Goal: Complete application form

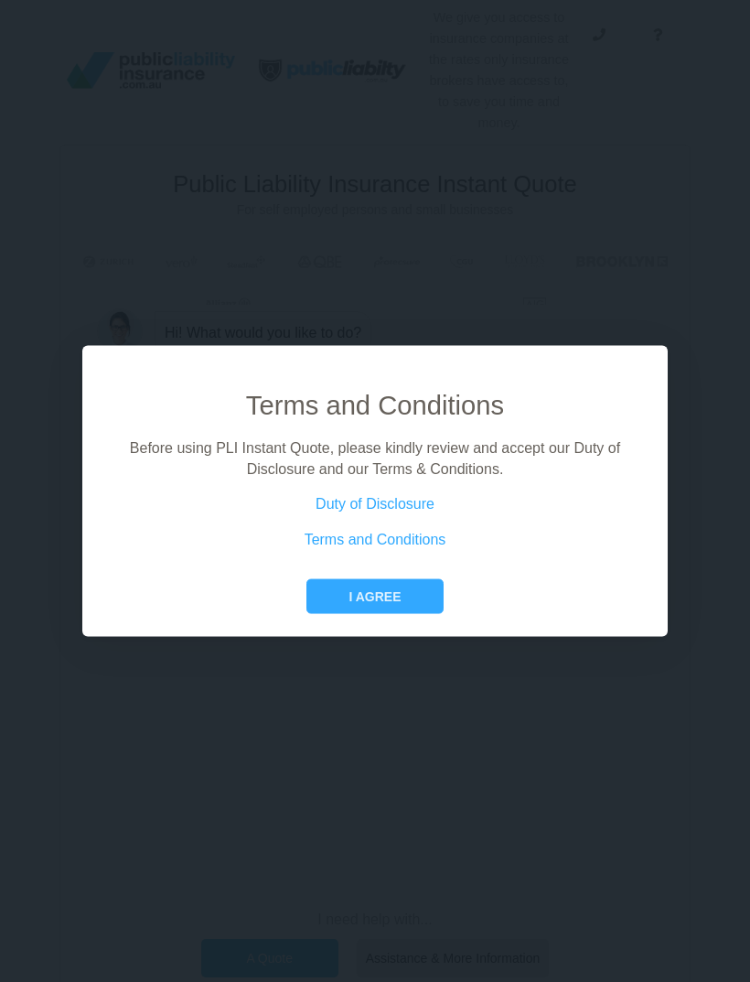
click at [385, 612] on button "I agree" at bounding box center [374, 596] width 136 height 35
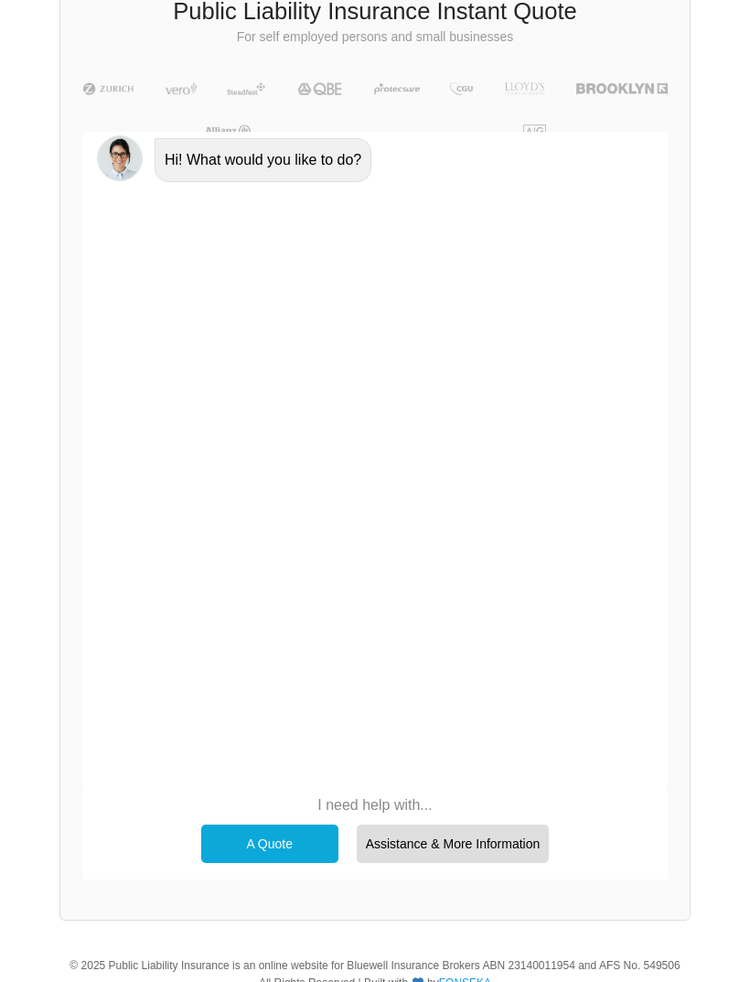
scroll to position [177, 0]
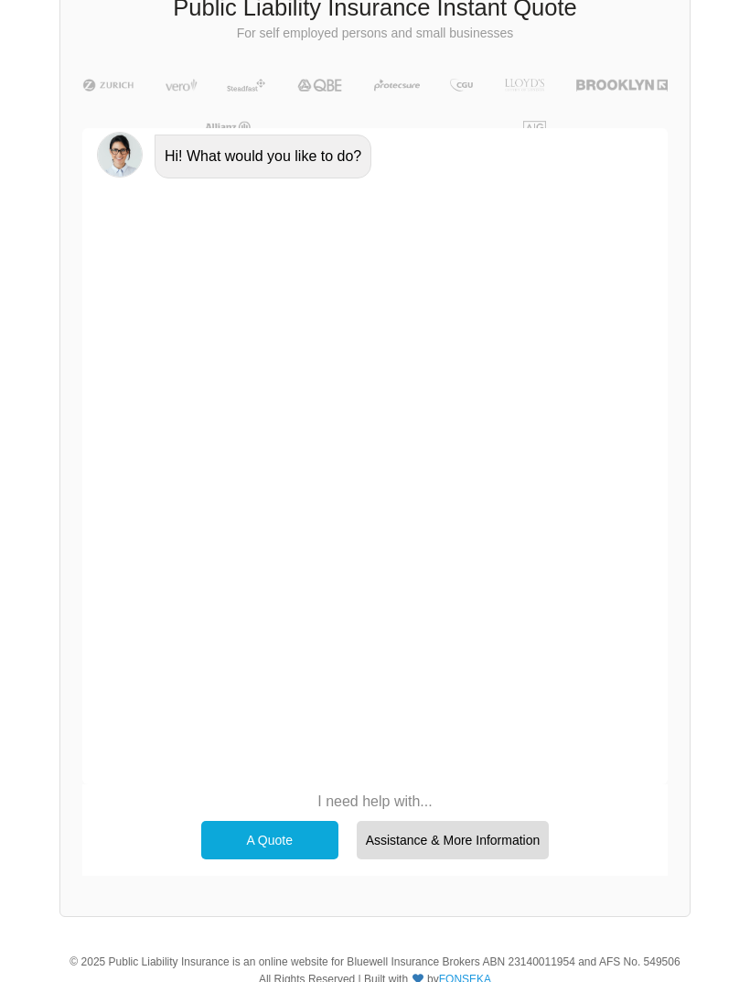
click at [301, 834] on div "A Quote" at bounding box center [269, 840] width 137 height 38
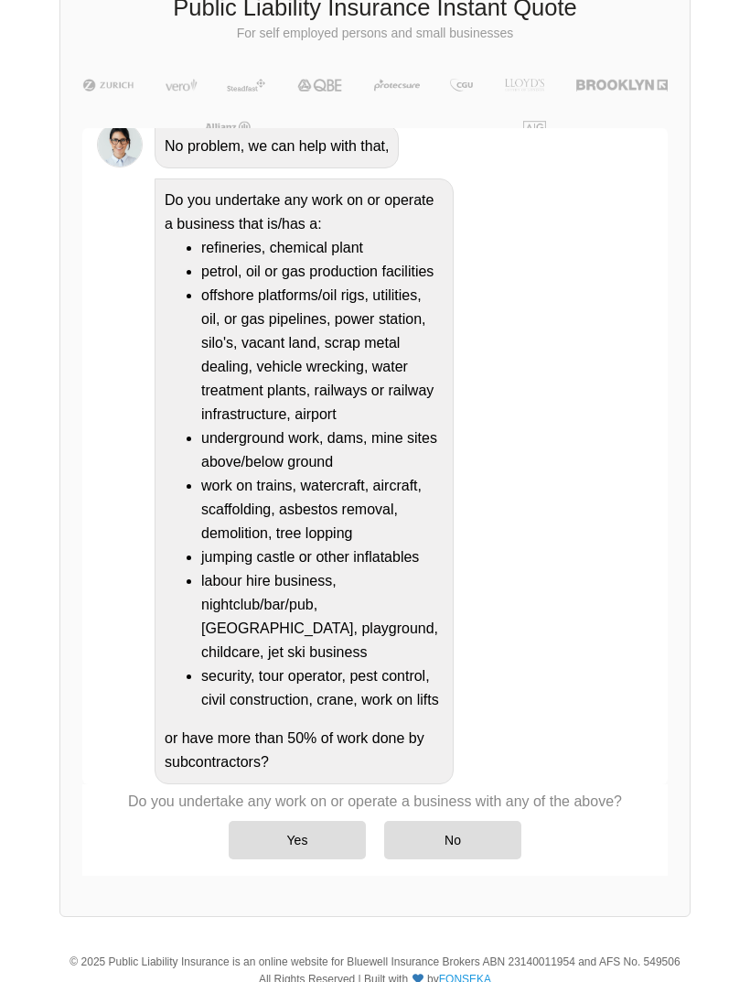
scroll to position [135, 0]
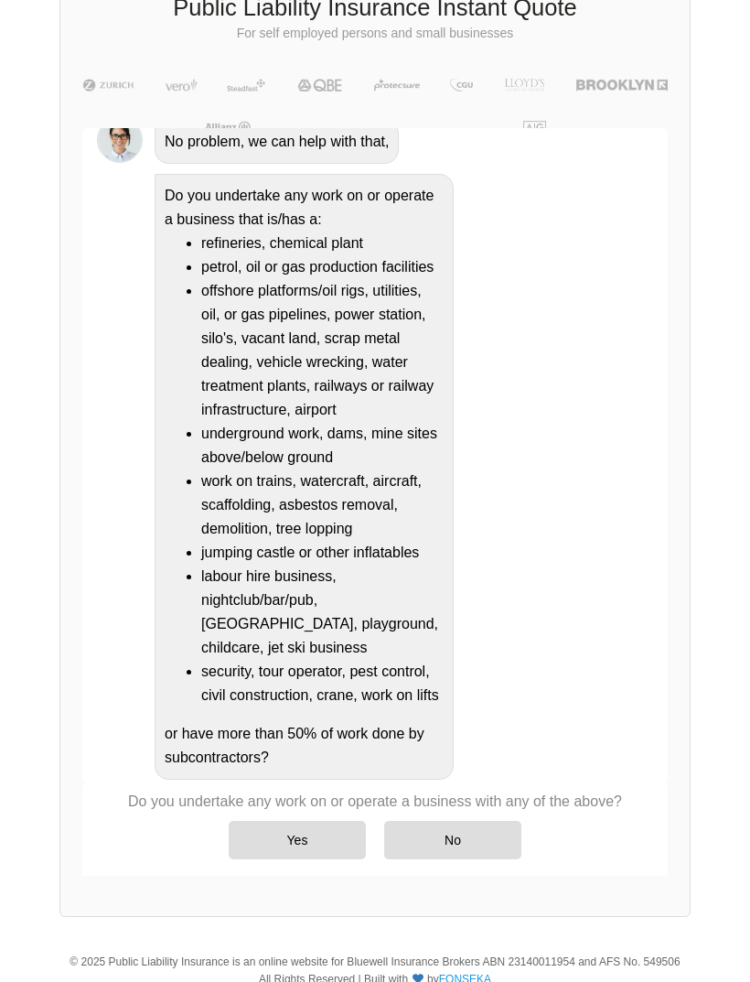
click at [443, 850] on div "No" at bounding box center [452, 840] width 137 height 38
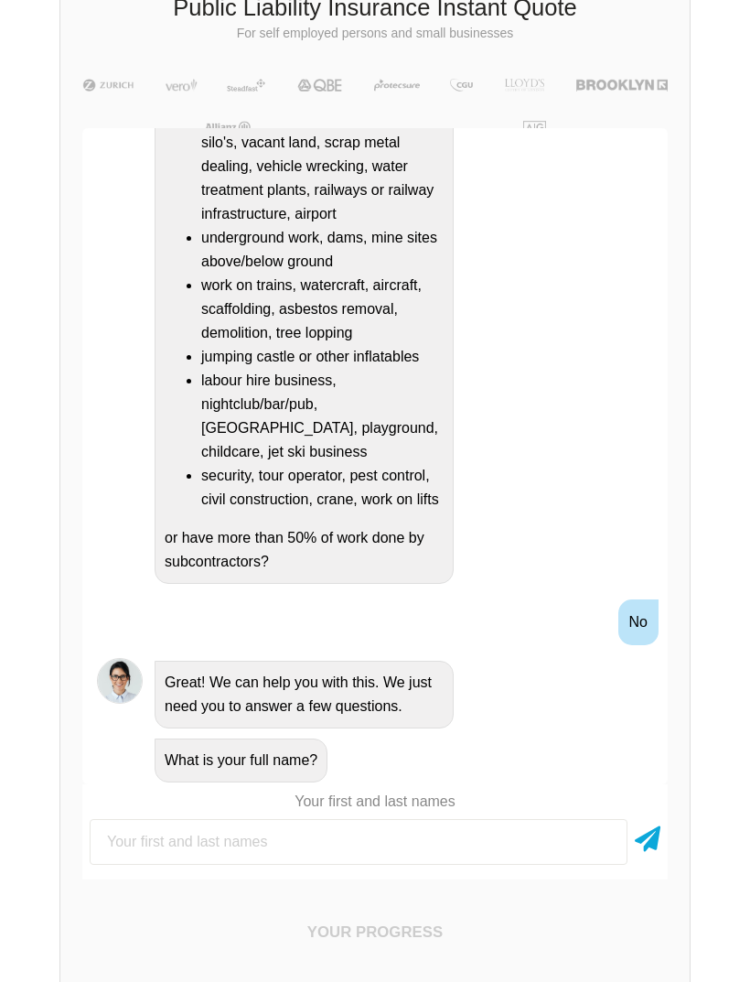
scroll to position [334, 0]
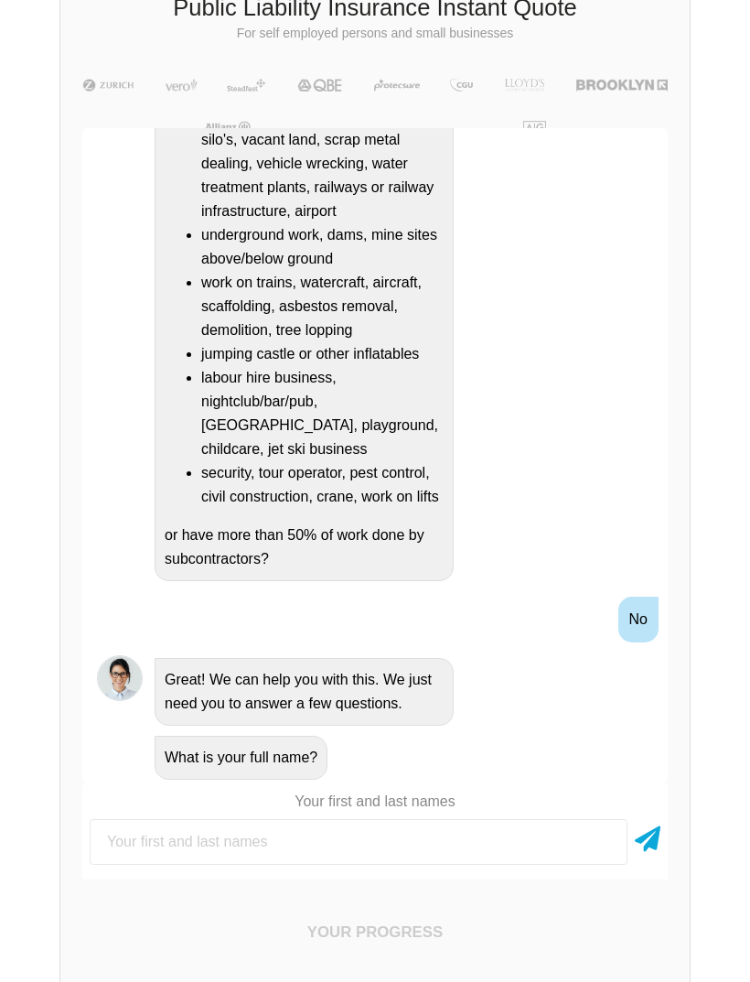
click at [392, 855] on input "text" at bounding box center [359, 842] width 538 height 46
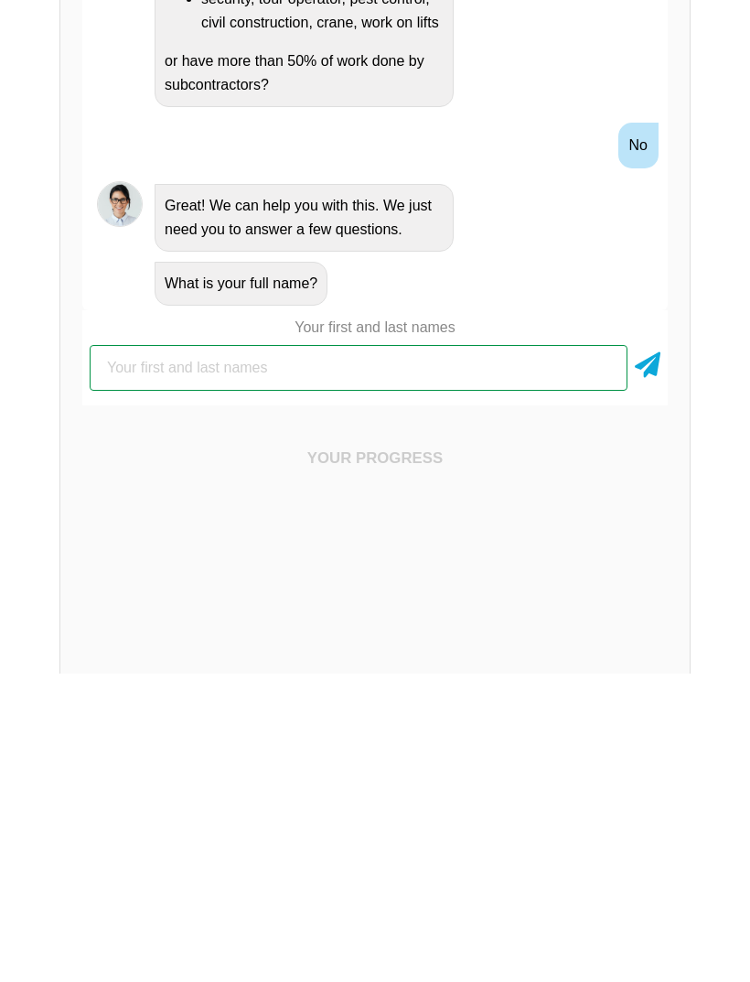
type input "[PERSON_NAME]"
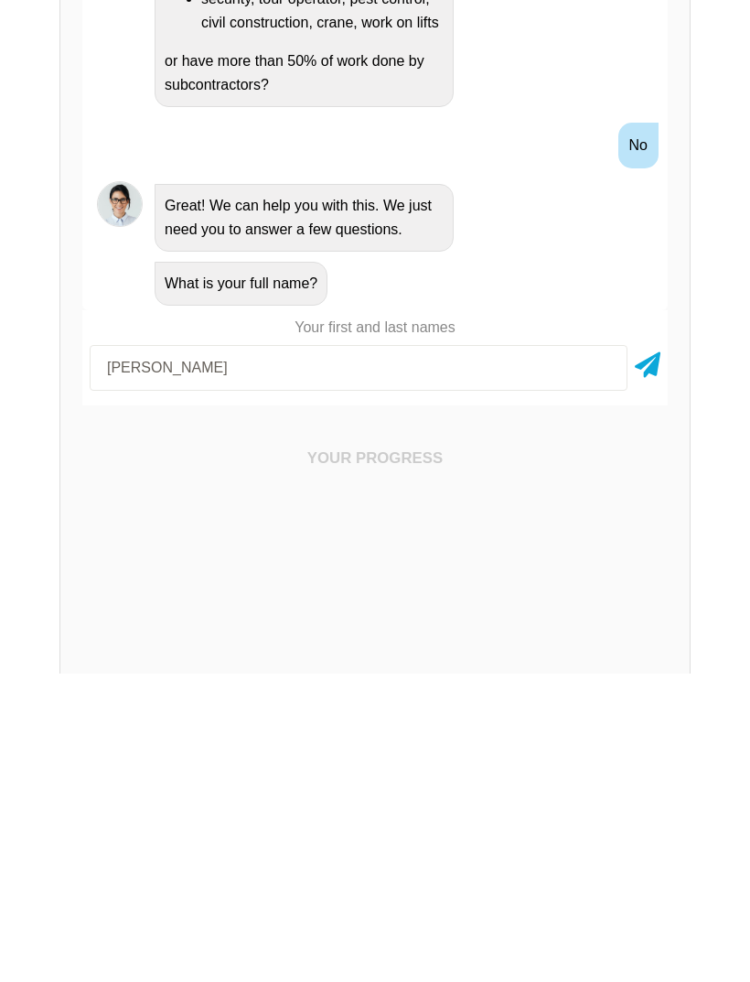
scroll to position [650, 0]
click at [657, 349] on icon at bounding box center [648, 361] width 26 height 33
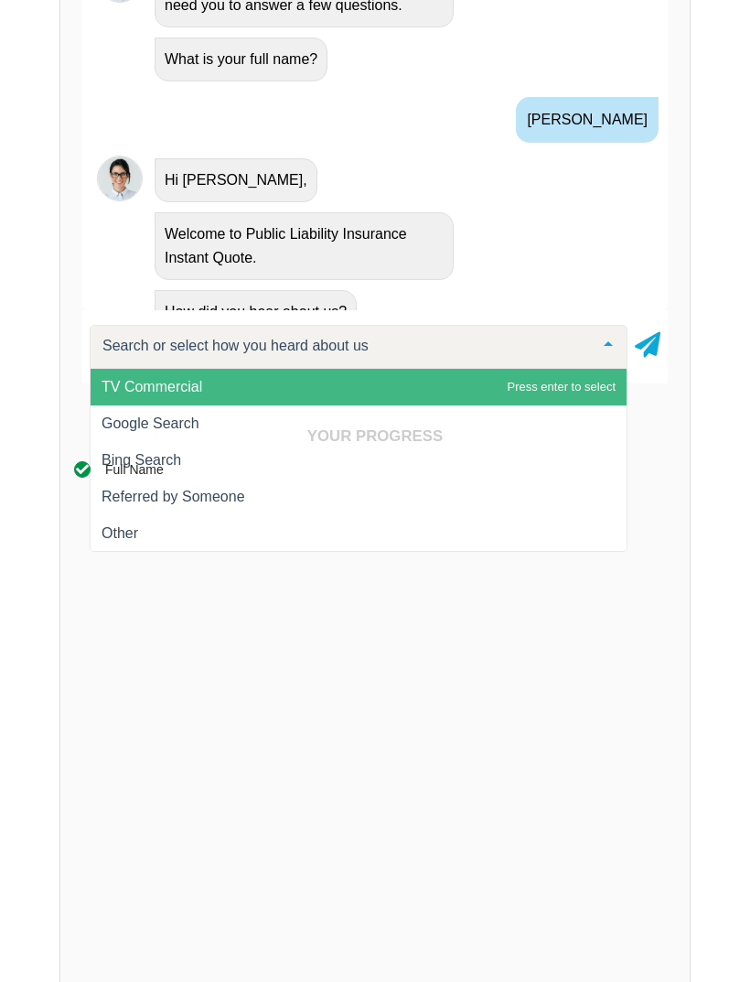
scroll to position [586, 0]
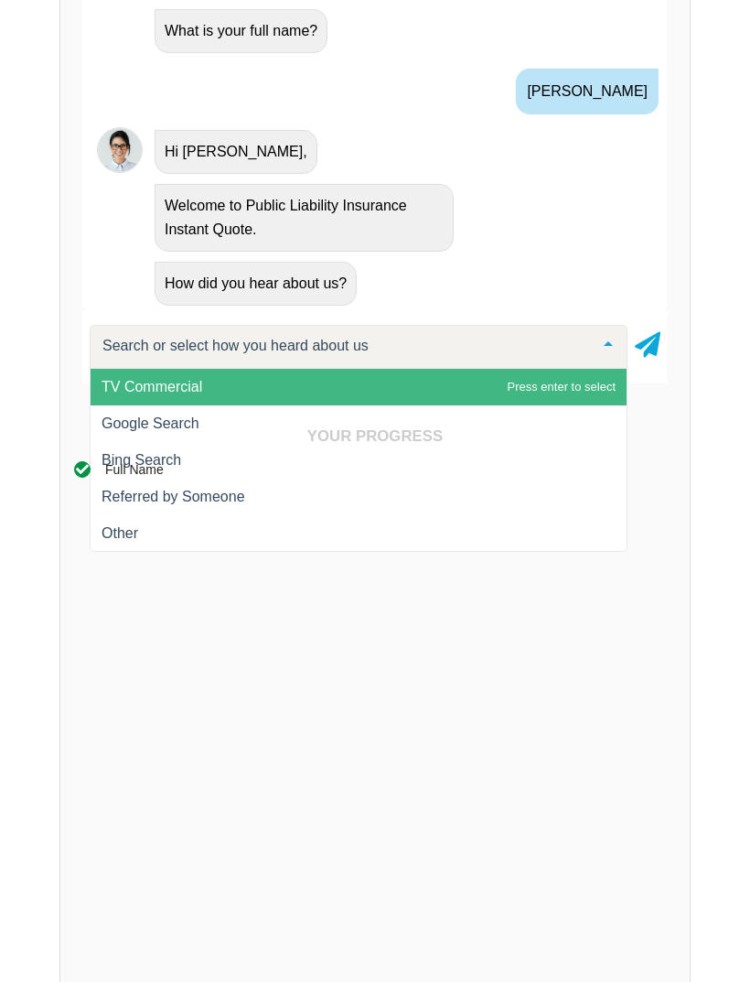
click at [175, 430] on div "Your Progress Full Name SWITCH TO FORM ×" at bounding box center [374, 794] width 629 height 778
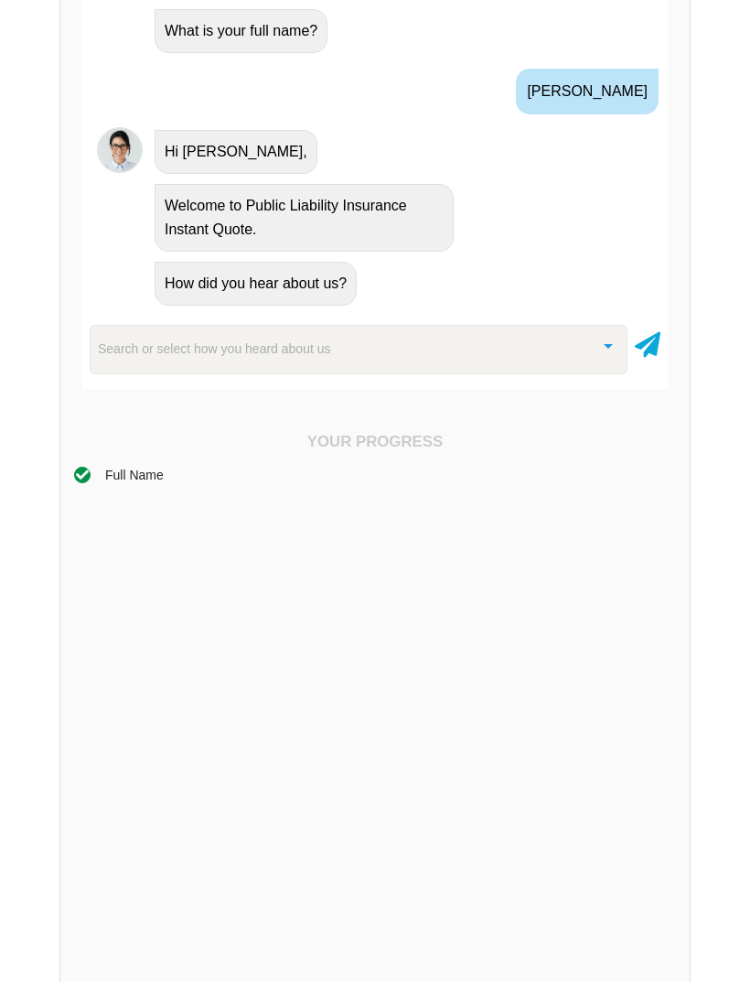
click at [429, 343] on div "Search or select how you heard about us" at bounding box center [359, 349] width 538 height 49
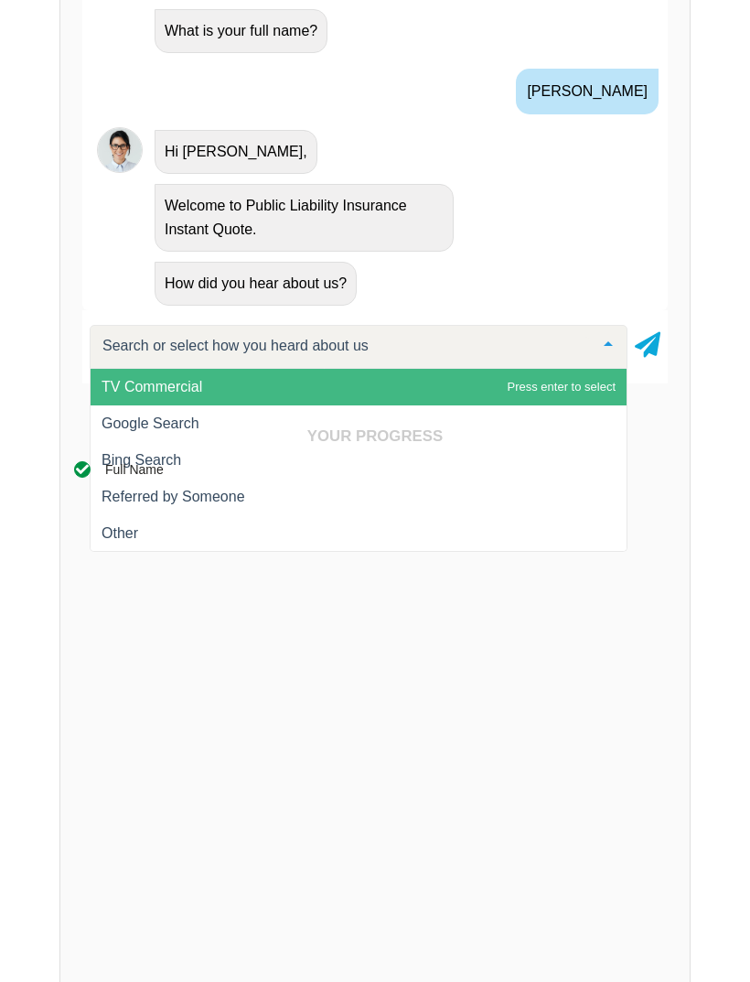
click at [176, 430] on div "Your Progress Full Name SWITCH TO FORM ×" at bounding box center [374, 794] width 629 height 778
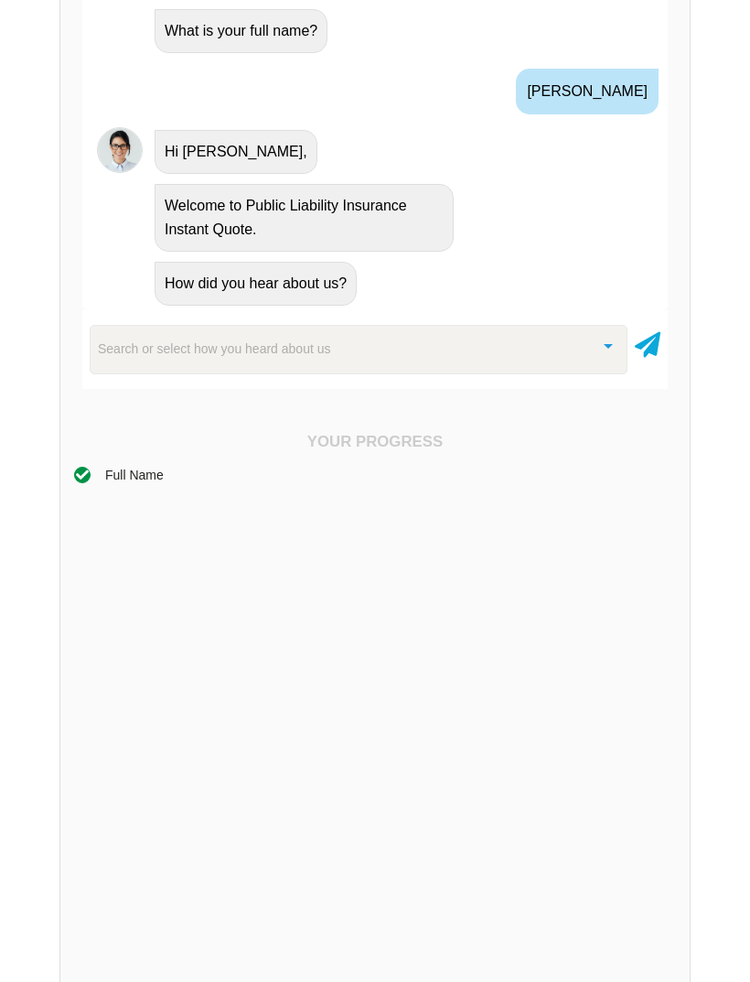
click at [394, 353] on div "Search or select how you heard about us" at bounding box center [359, 349] width 538 height 49
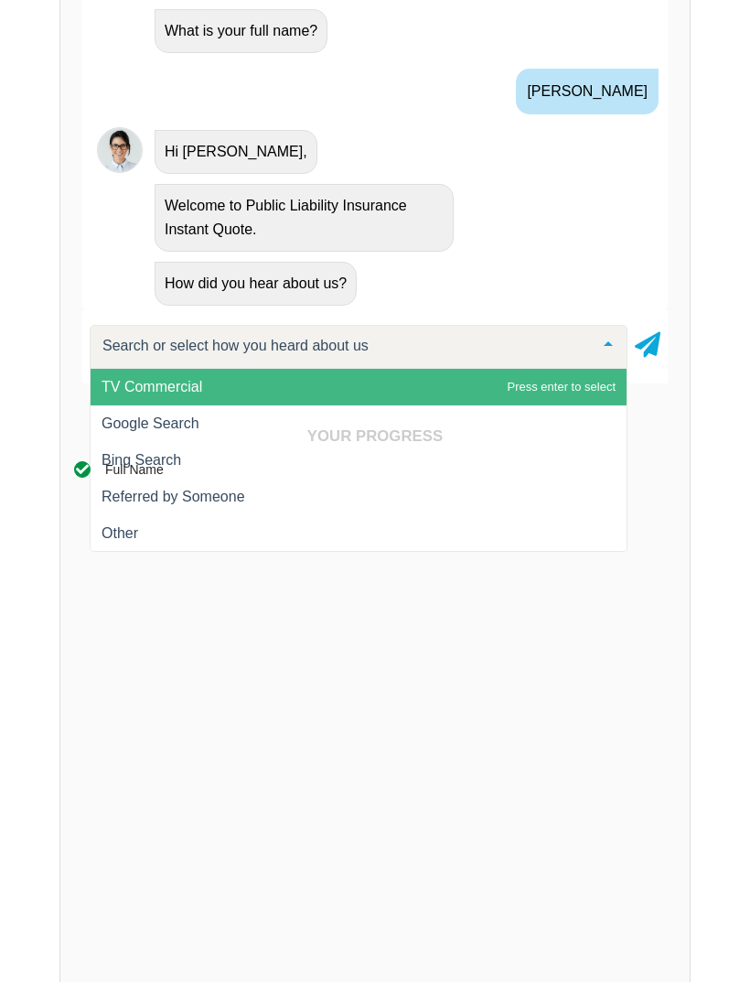
click at [166, 420] on div "Your Progress Full Name SWITCH TO FORM ×" at bounding box center [374, 794] width 629 height 778
click at [166, 414] on div "Your Progress Full Name SWITCH TO FORM ×" at bounding box center [374, 794] width 629 height 778
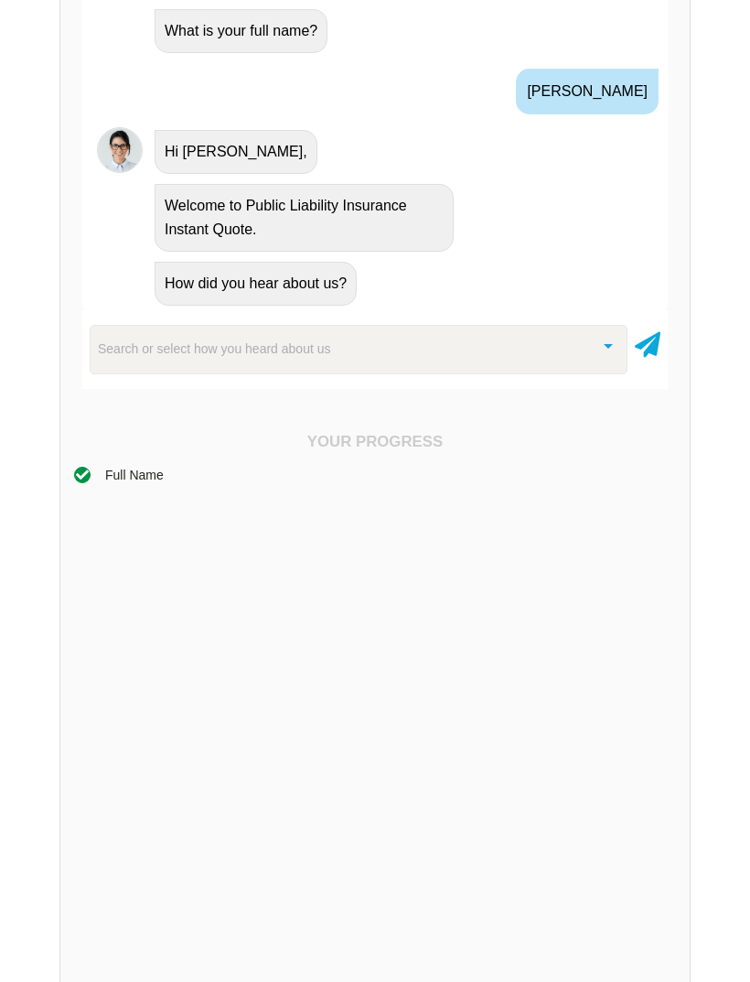
click at [450, 361] on div "Search or select how you heard about us" at bounding box center [359, 349] width 538 height 49
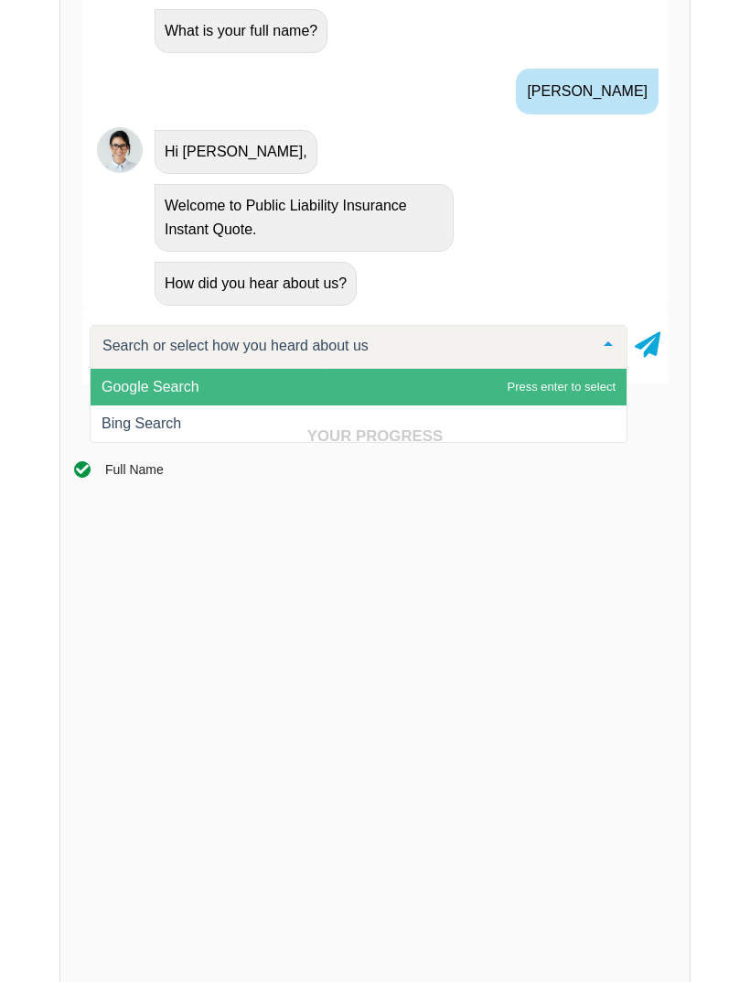
type input "G"
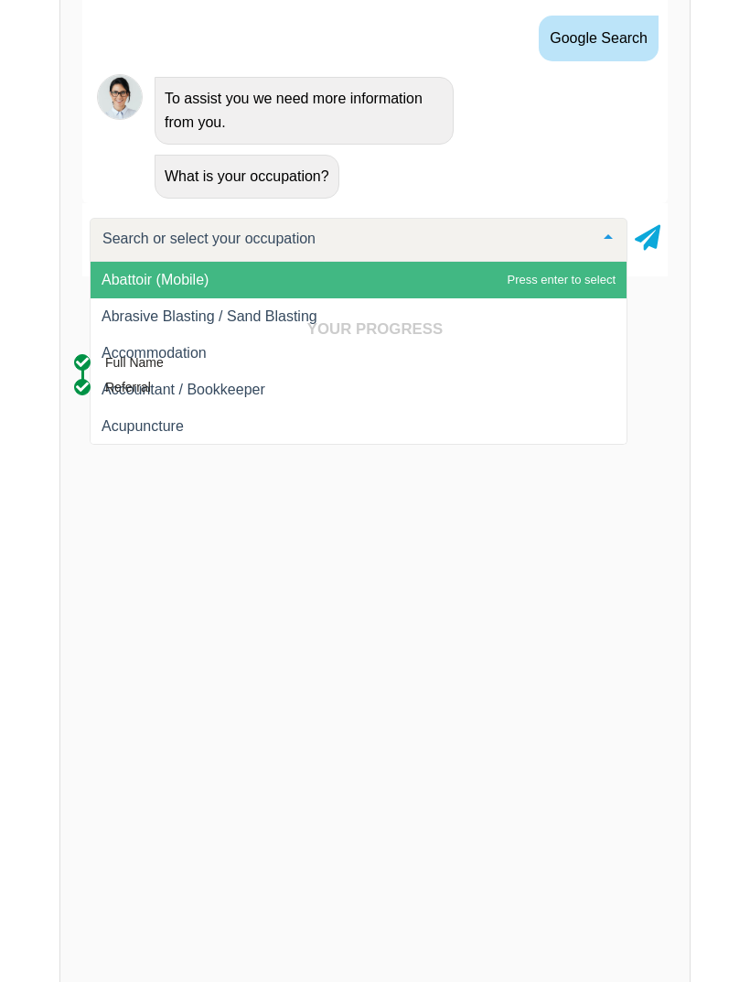
scroll to position [755, 0]
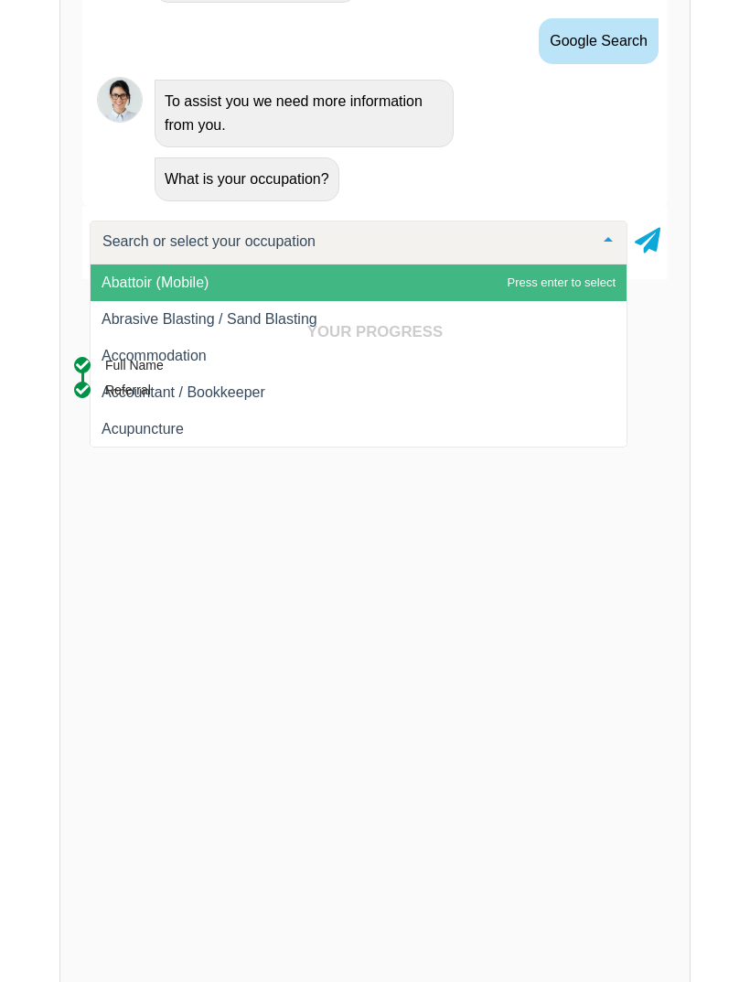
click at [387, 243] on input "text" at bounding box center [344, 241] width 492 height 18
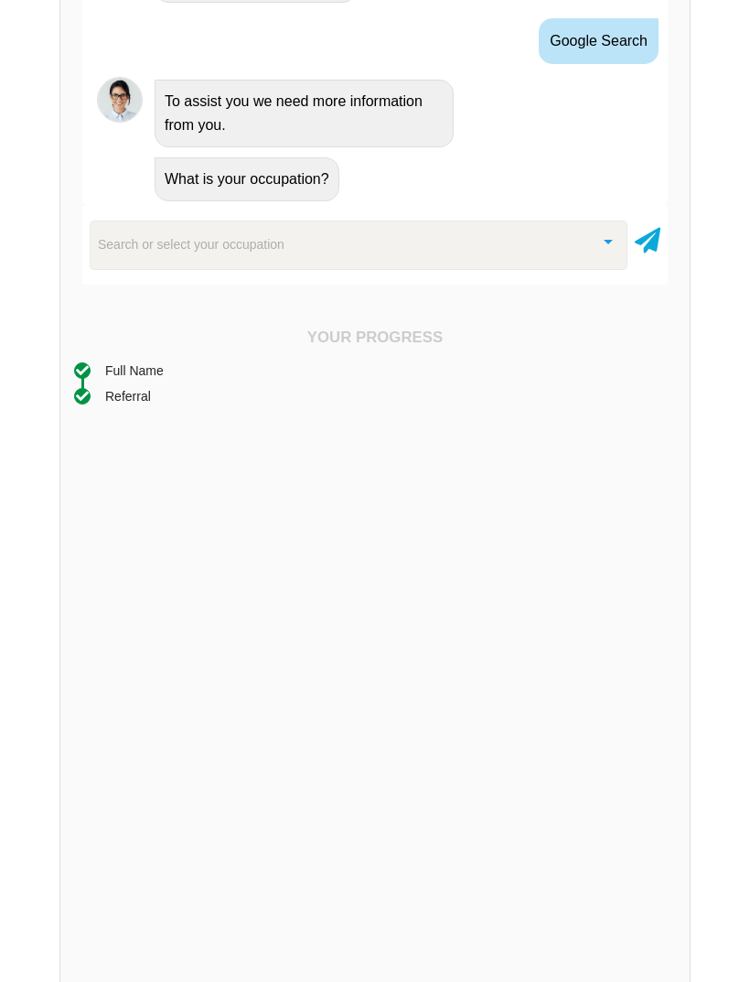
click at [145, 262] on div "Search or select your occupation" at bounding box center [359, 244] width 538 height 49
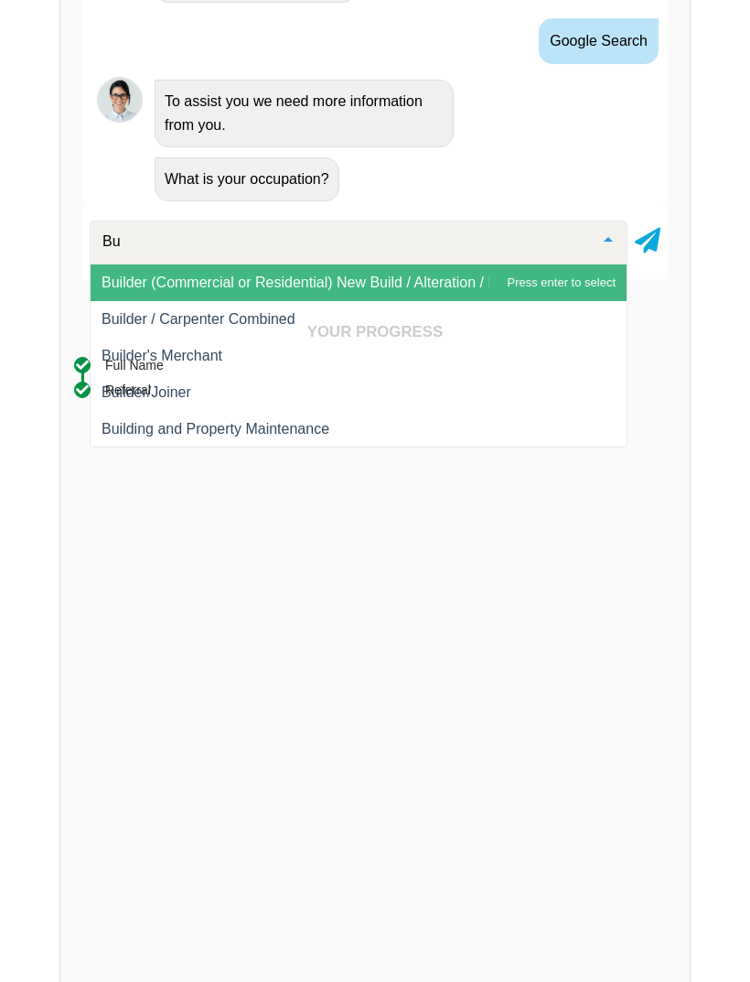
type input "B"
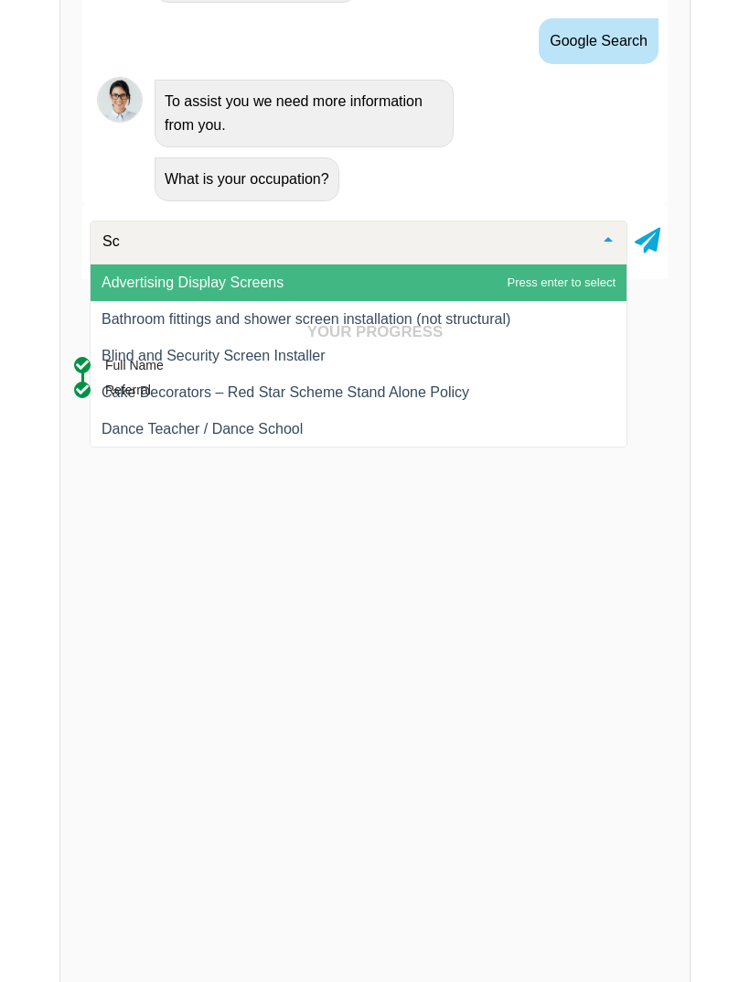
type input "S"
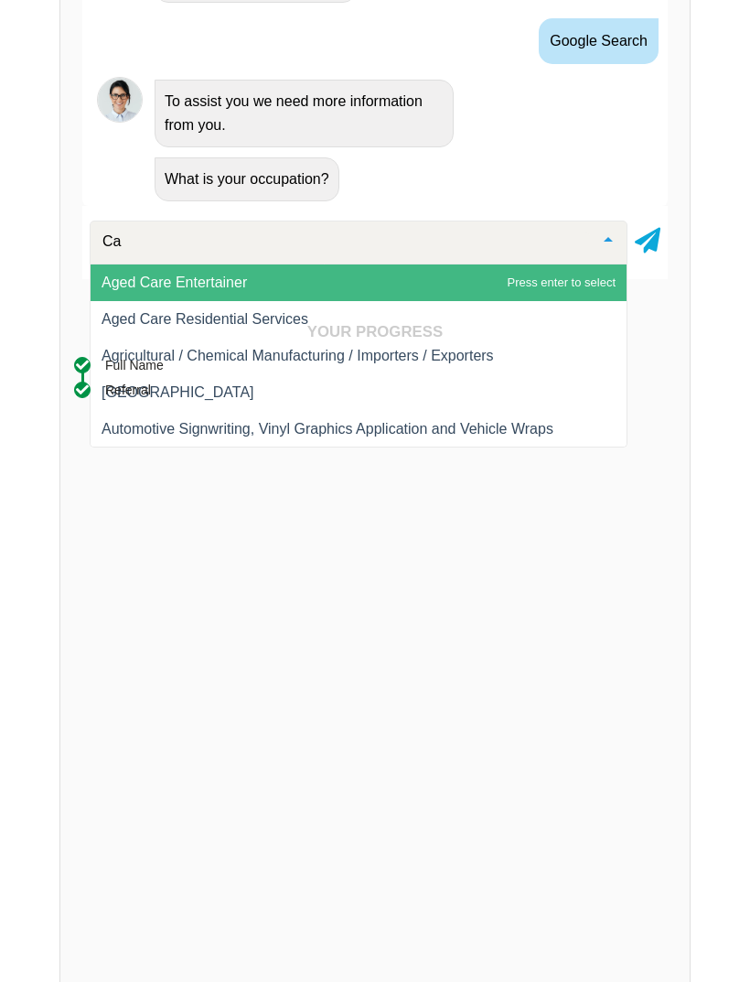
type input "C"
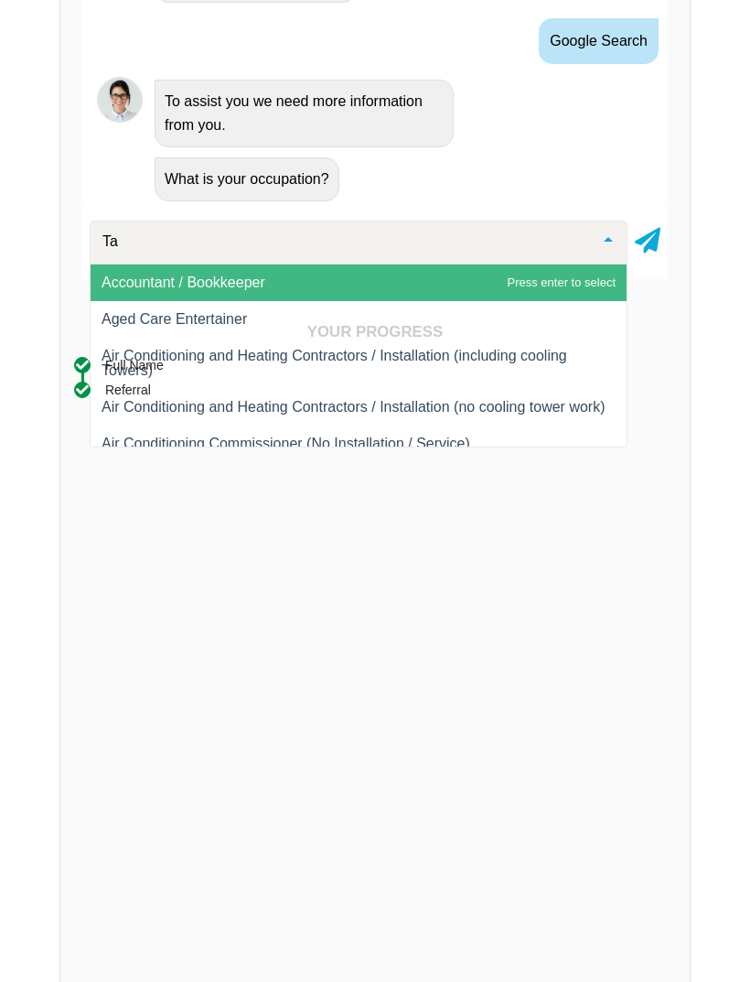
type input "T"
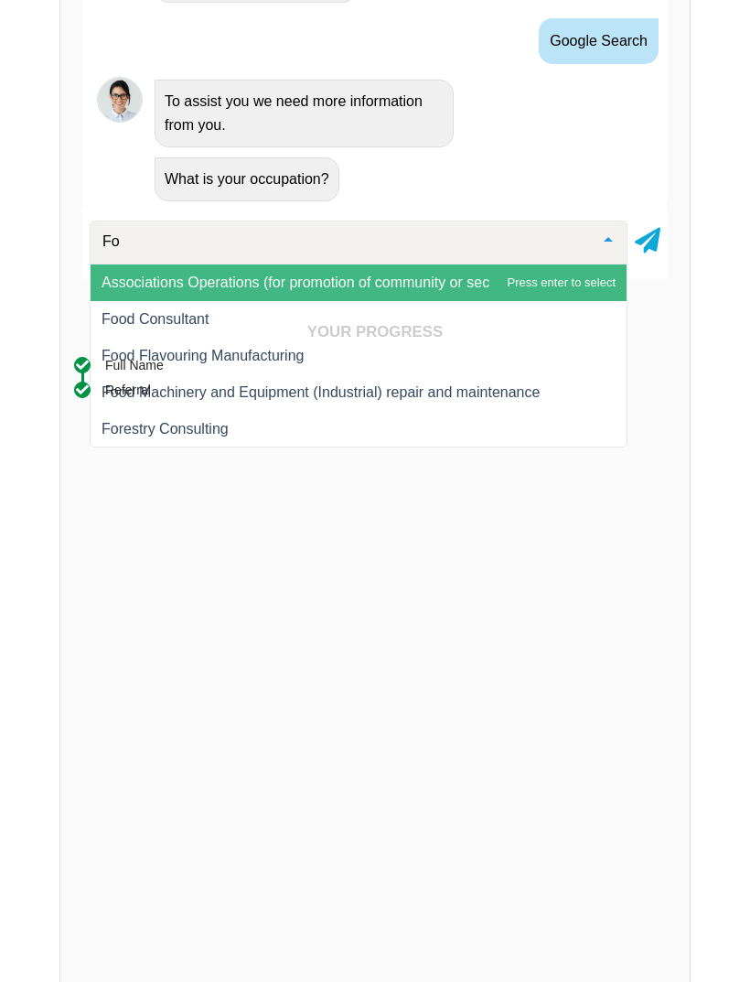
type input "F"
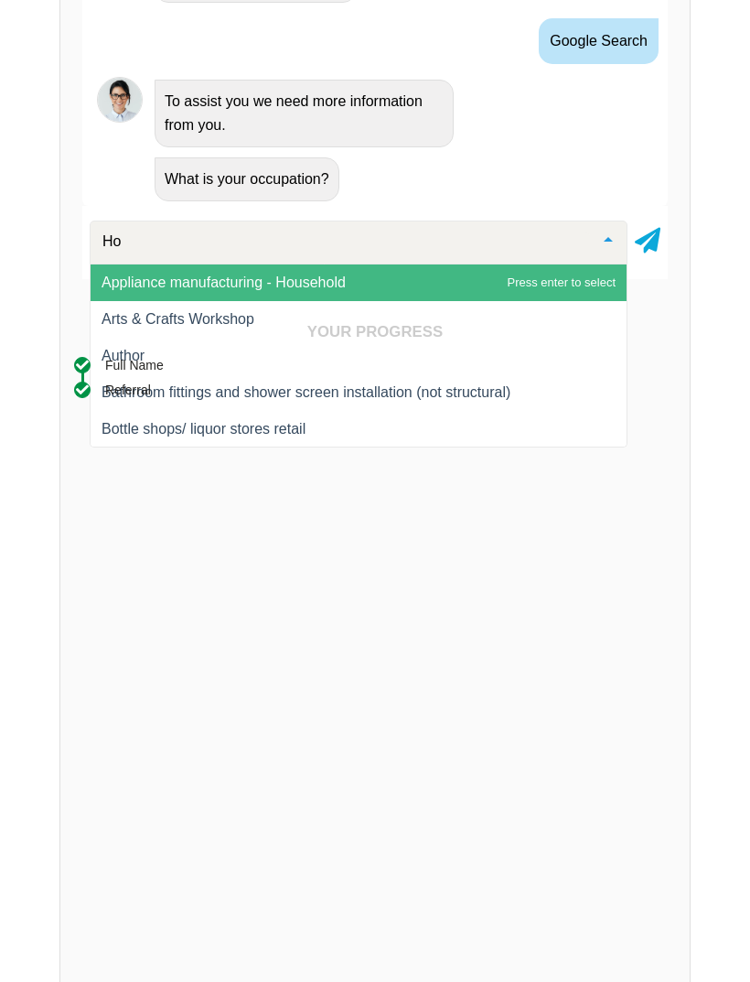
type input "H"
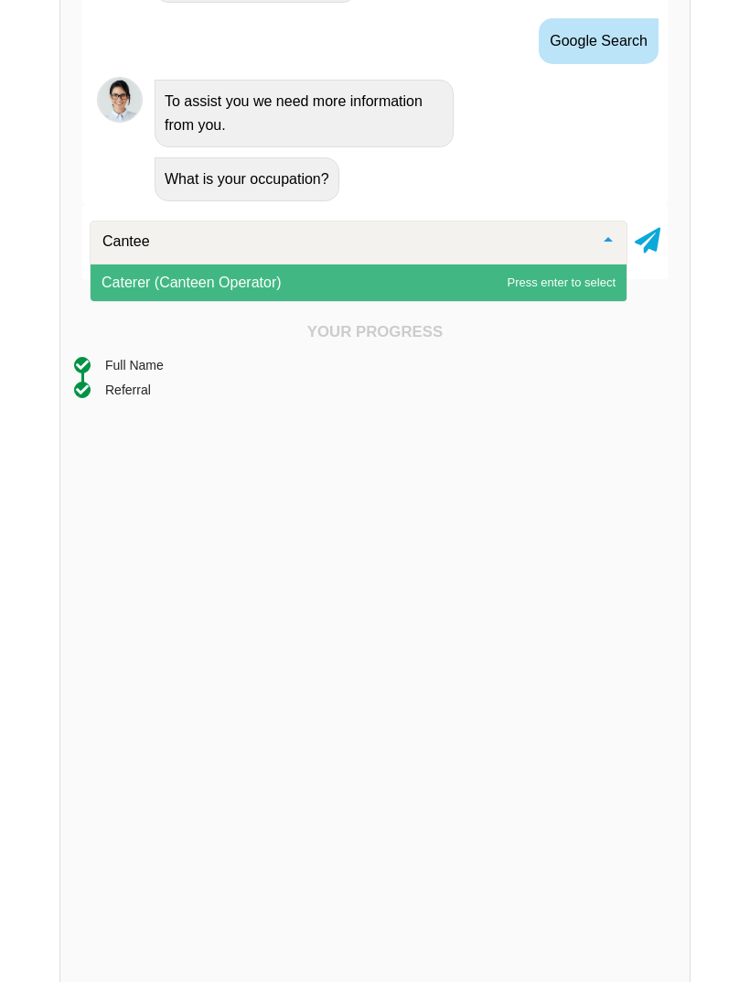
type input "Canteen"
click at [156, 289] on span "Caterer (Canteen Operator)" at bounding box center [359, 282] width 536 height 37
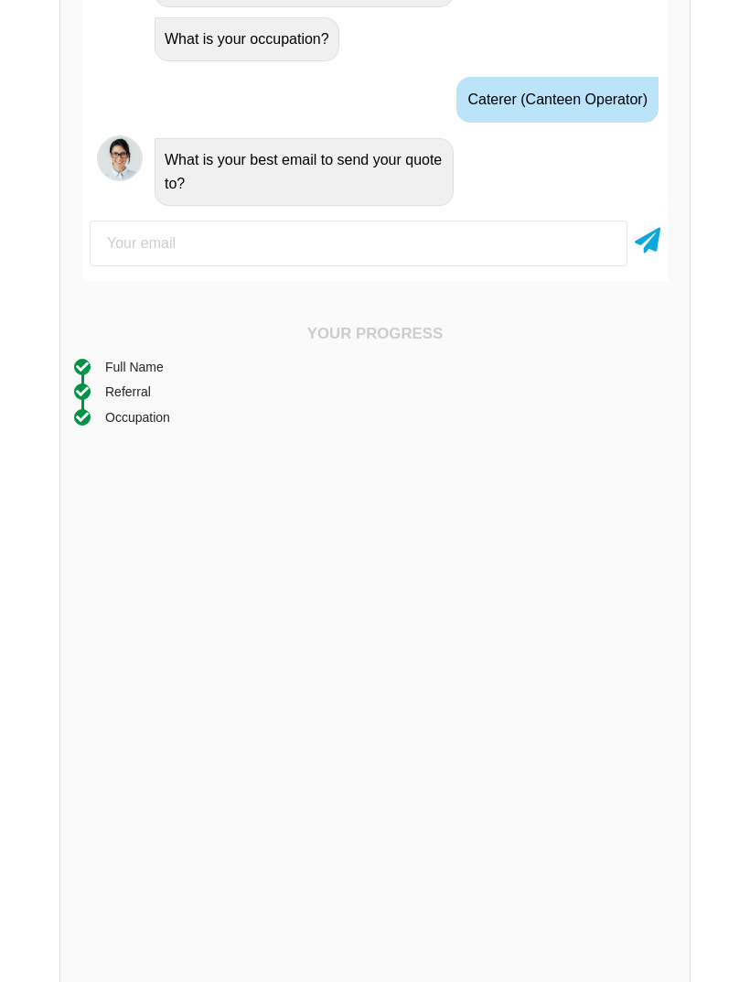
scroll to position [929, 0]
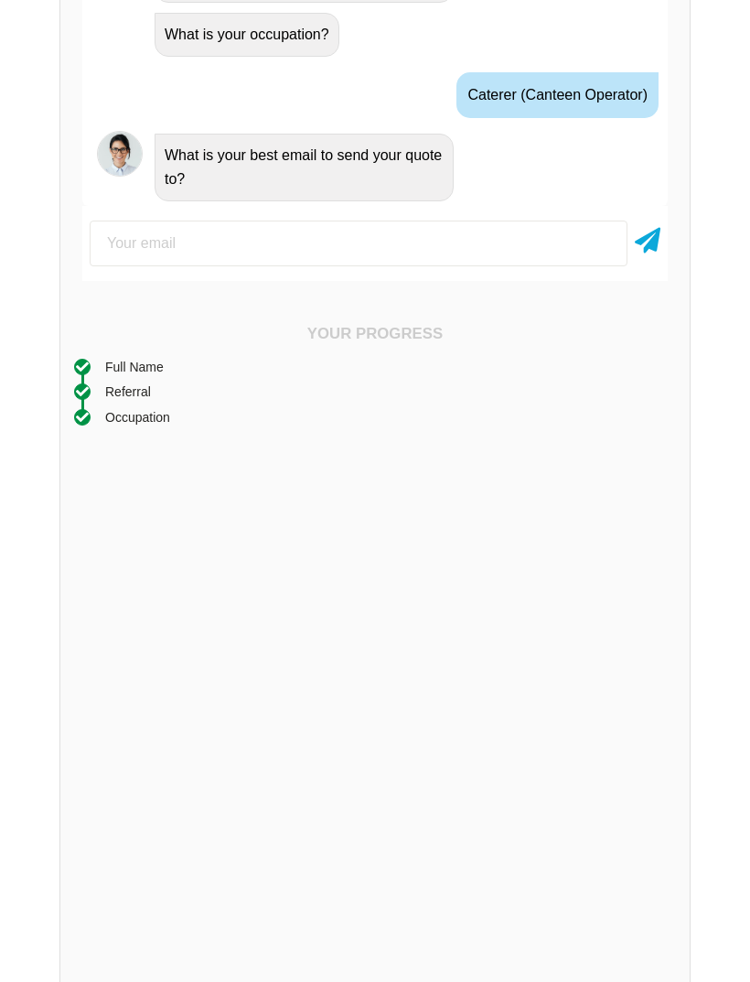
click at [129, 238] on input "email" at bounding box center [359, 243] width 538 height 46
type input "[EMAIL_ADDRESS][DOMAIN_NAME]"
click at [658, 237] on icon at bounding box center [648, 236] width 26 height 33
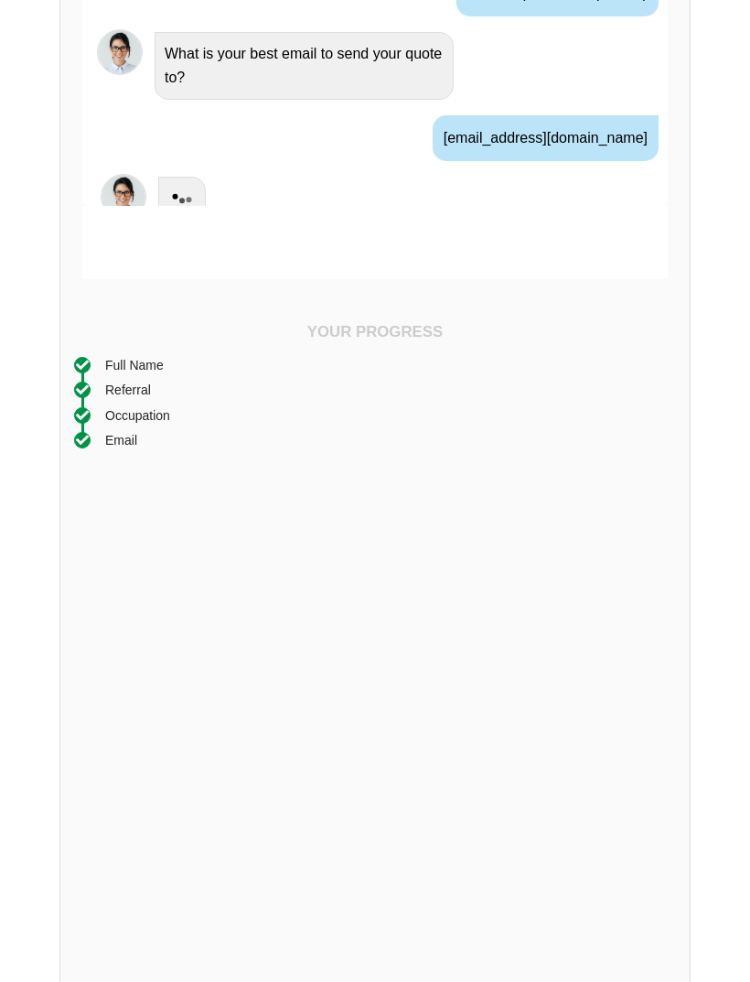
scroll to position [1050, 0]
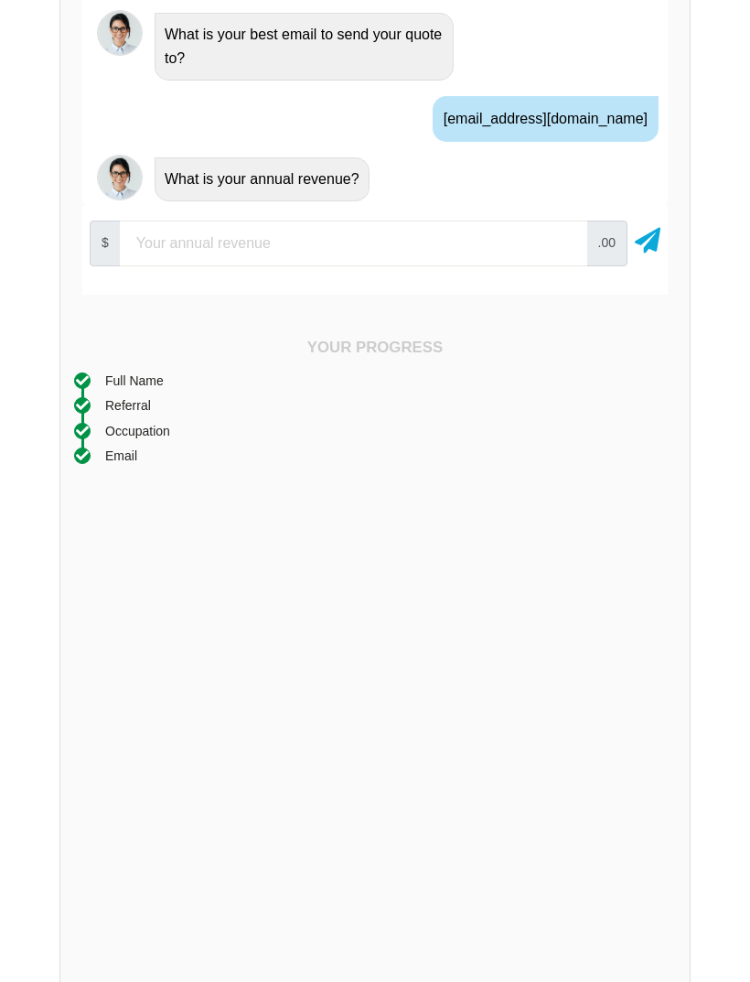
click at [340, 262] on input "number" at bounding box center [353, 243] width 467 height 46
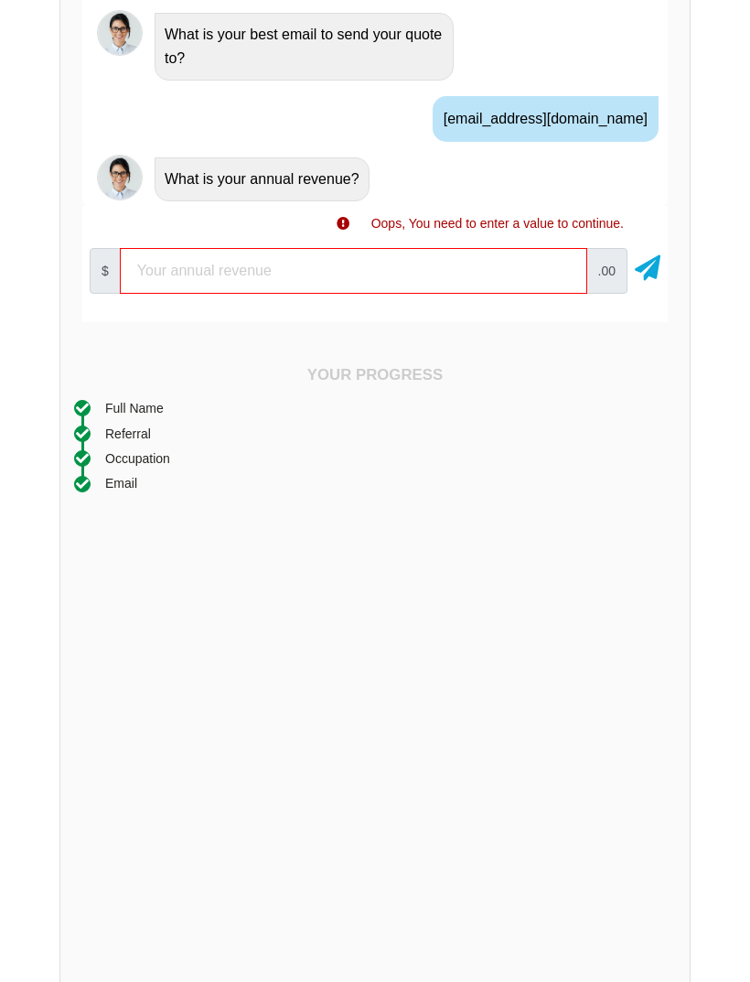
click at [639, 259] on icon at bounding box center [648, 264] width 26 height 33
click at [474, 277] on input "number" at bounding box center [353, 271] width 467 height 46
click at [656, 251] on icon at bounding box center [648, 264] width 26 height 33
click at [530, 271] on input "number" at bounding box center [353, 271] width 467 height 46
click at [653, 262] on icon at bounding box center [648, 264] width 26 height 33
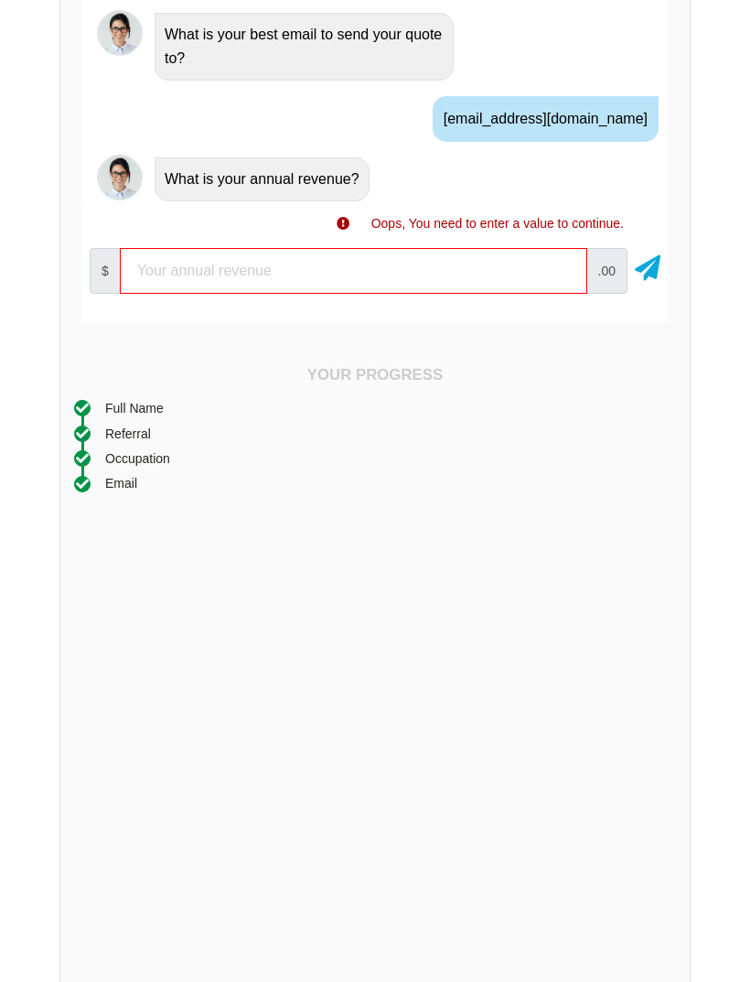
click at [631, 277] on div "$ .00" at bounding box center [374, 271] width 585 height 60
click at [531, 269] on input "number" at bounding box center [353, 271] width 467 height 46
click at [650, 255] on icon at bounding box center [648, 264] width 26 height 33
